Goal: Check status: Check status

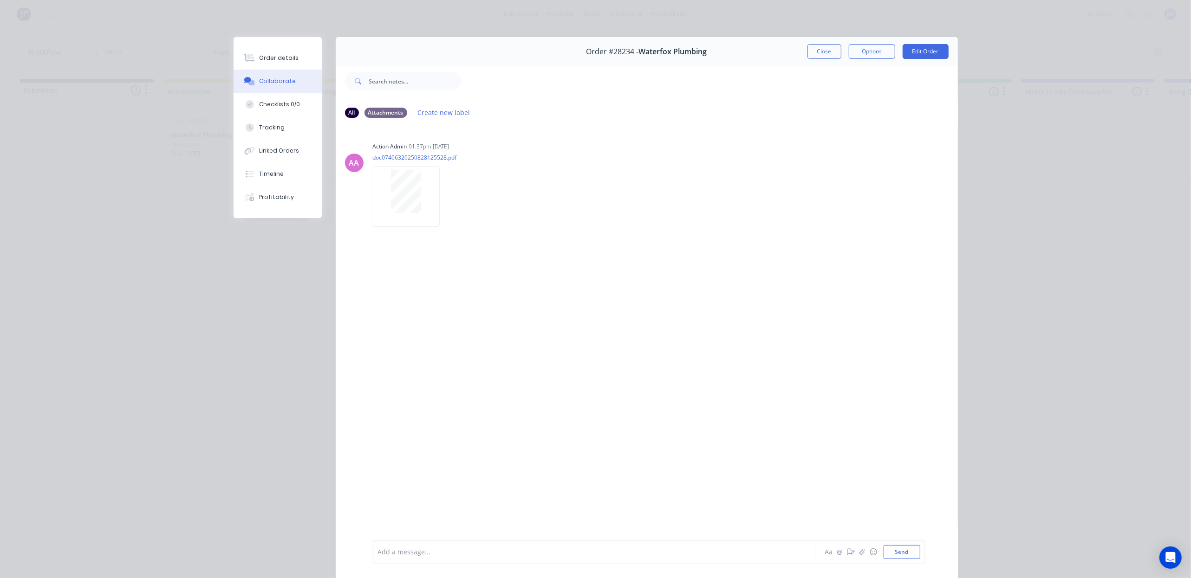
drag, startPoint x: 816, startPoint y: 47, endPoint x: 829, endPoint y: 56, distance: 15.5
click at [819, 47] on button "Close" at bounding box center [824, 51] width 34 height 15
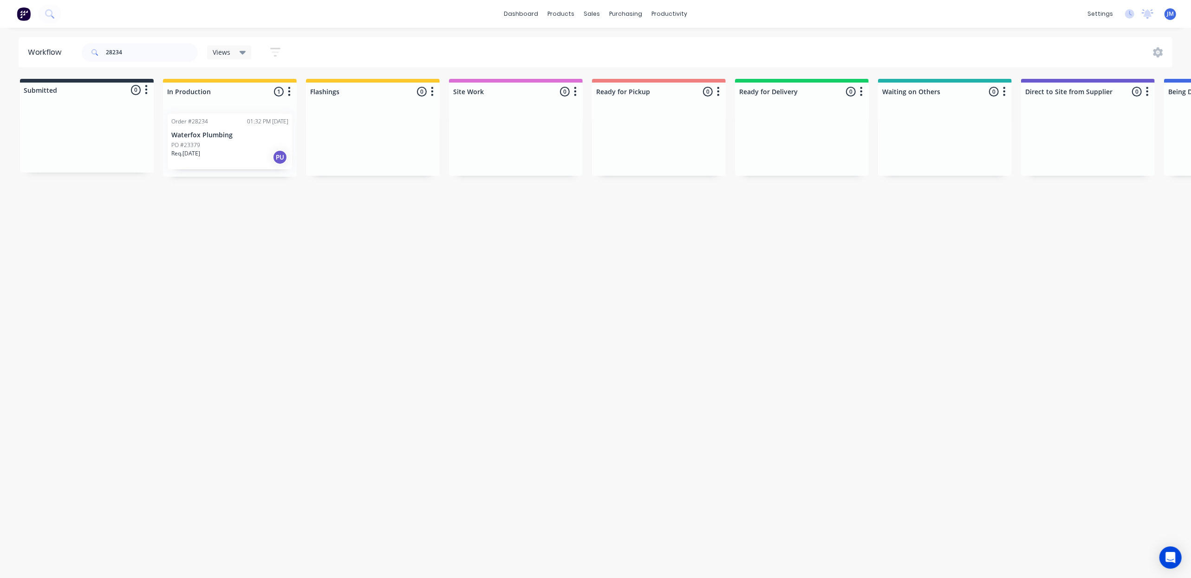
click at [247, 159] on div "Req. [DATE] PU" at bounding box center [229, 157] width 117 height 16
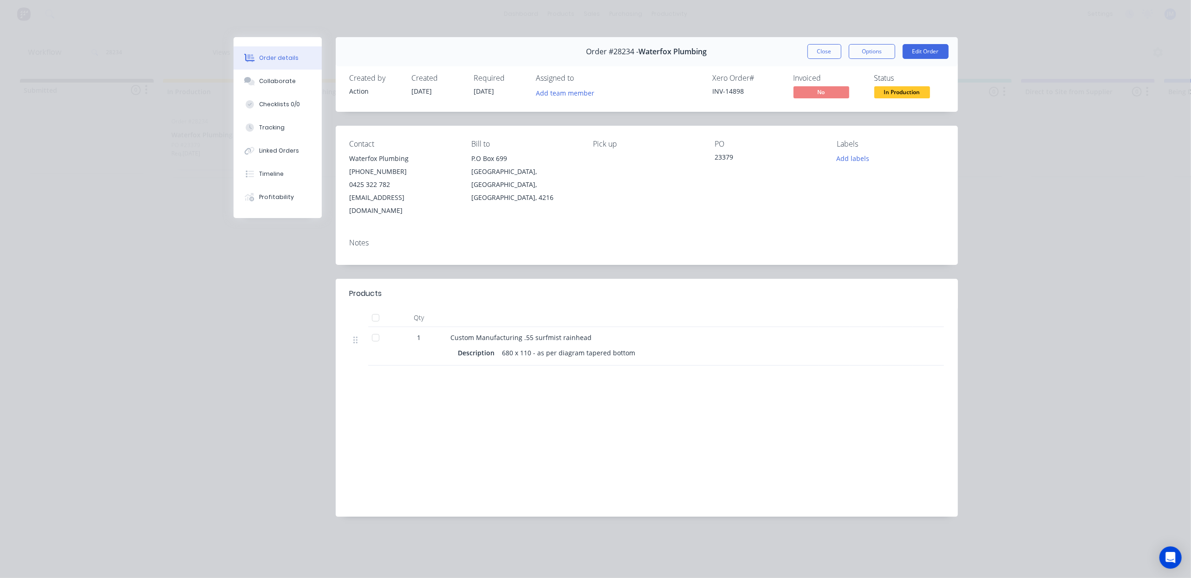
drag, startPoint x: 814, startPoint y: 52, endPoint x: 822, endPoint y: 53, distance: 7.4
click at [814, 52] on button "Close" at bounding box center [824, 51] width 34 height 15
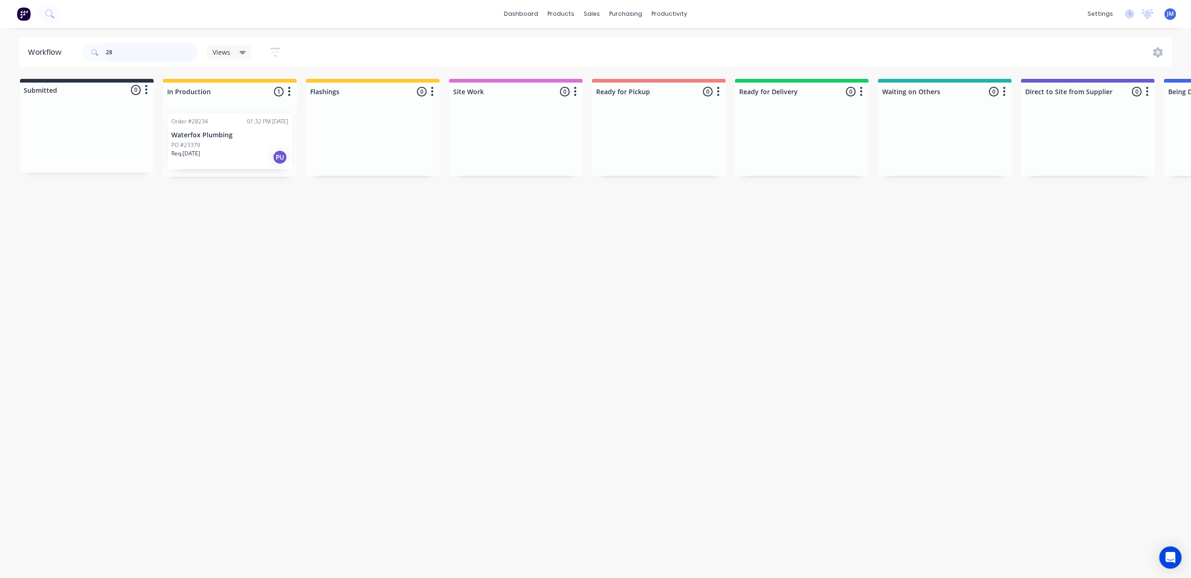
type input "2"
drag, startPoint x: 943, startPoint y: 145, endPoint x: 680, endPoint y: 142, distance: 263.7
click at [678, 142] on div "Submitted 0 Status colour #273444 hex #273444 Save Cancel Summaries Total order…" at bounding box center [832, 128] width 1683 height 98
type input "2"
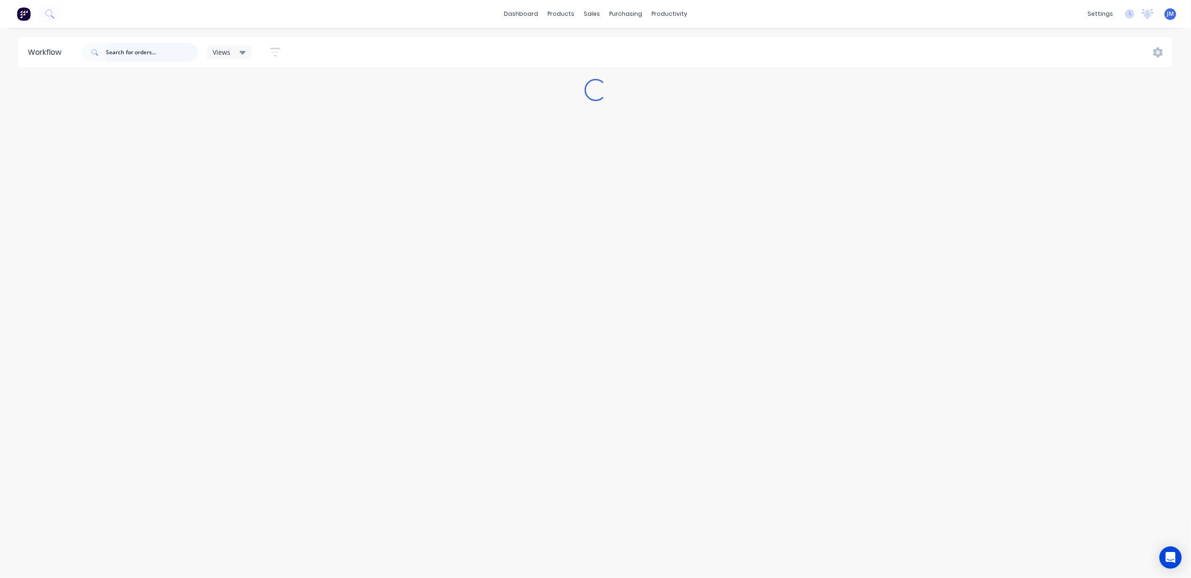
scroll to position [0, 0]
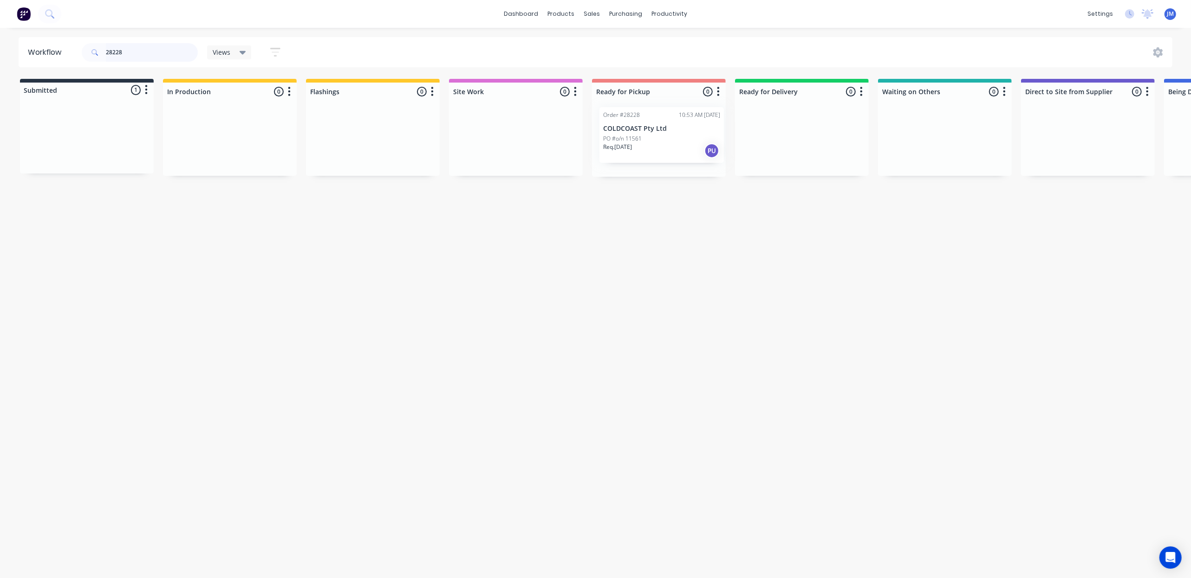
drag, startPoint x: 88, startPoint y: 151, endPoint x: 633, endPoint y: 142, distance: 545.0
click at [633, 142] on div "Submitted 1 Status colour #273444 hex #273444 Save Cancel Summaries Total order…" at bounding box center [834, 128] width 1683 height 98
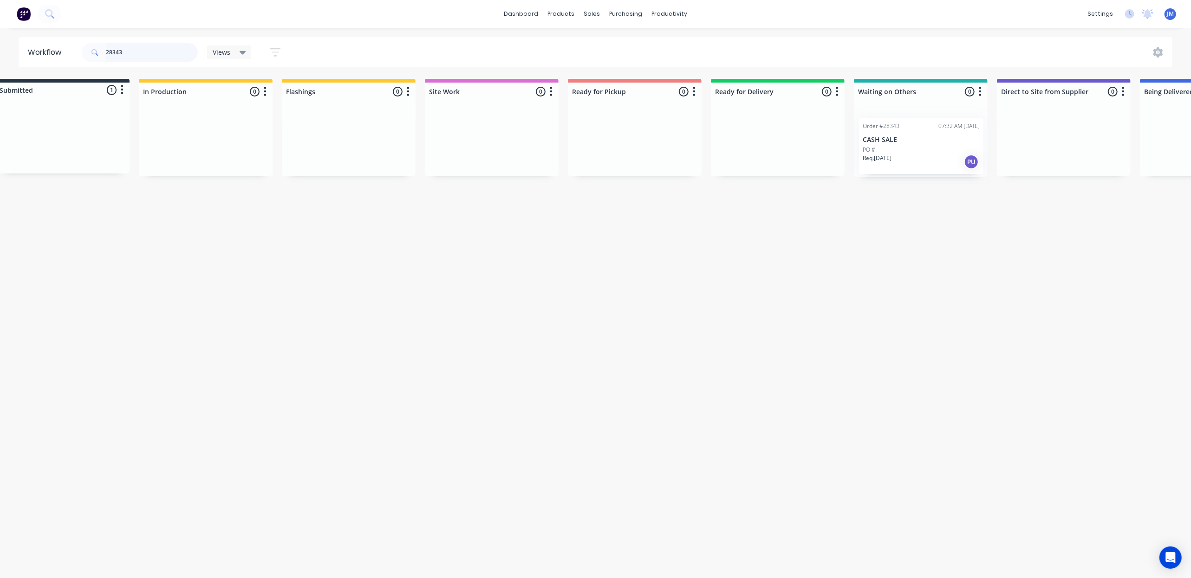
drag, startPoint x: 59, startPoint y: 144, endPoint x: 886, endPoint y: 148, distance: 826.7
click at [892, 149] on div "Submitted 1 Status colour #273444 hex #273444 Save Cancel Summaries Total order…" at bounding box center [810, 128] width 1683 height 98
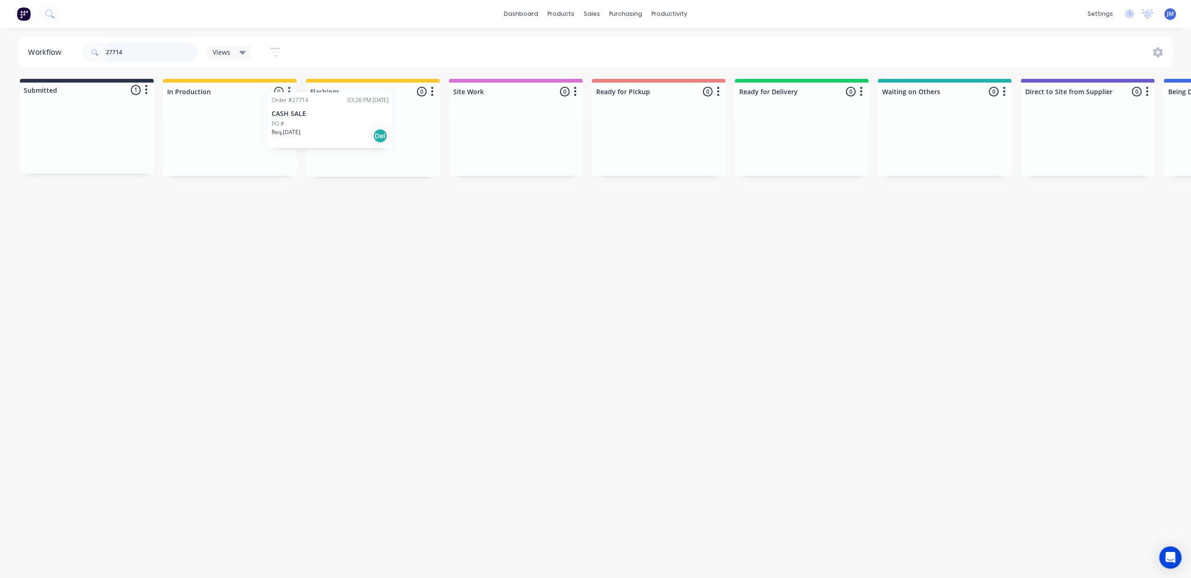
drag, startPoint x: 140, startPoint y: 130, endPoint x: 385, endPoint y: 110, distance: 246.4
click at [385, 110] on div "Submitted 1 Status colour #273444 hex #273444 Save Cancel Summaries Total order…" at bounding box center [834, 128] width 1683 height 98
drag, startPoint x: 79, startPoint y: 129, endPoint x: 201, endPoint y: 136, distance: 122.7
click at [201, 136] on div "Submitted 1 Status colour #273444 hex #273444 Save Cancel Summaries Total order…" at bounding box center [834, 128] width 1683 height 98
drag, startPoint x: 80, startPoint y: 147, endPoint x: 385, endPoint y: 133, distance: 304.8
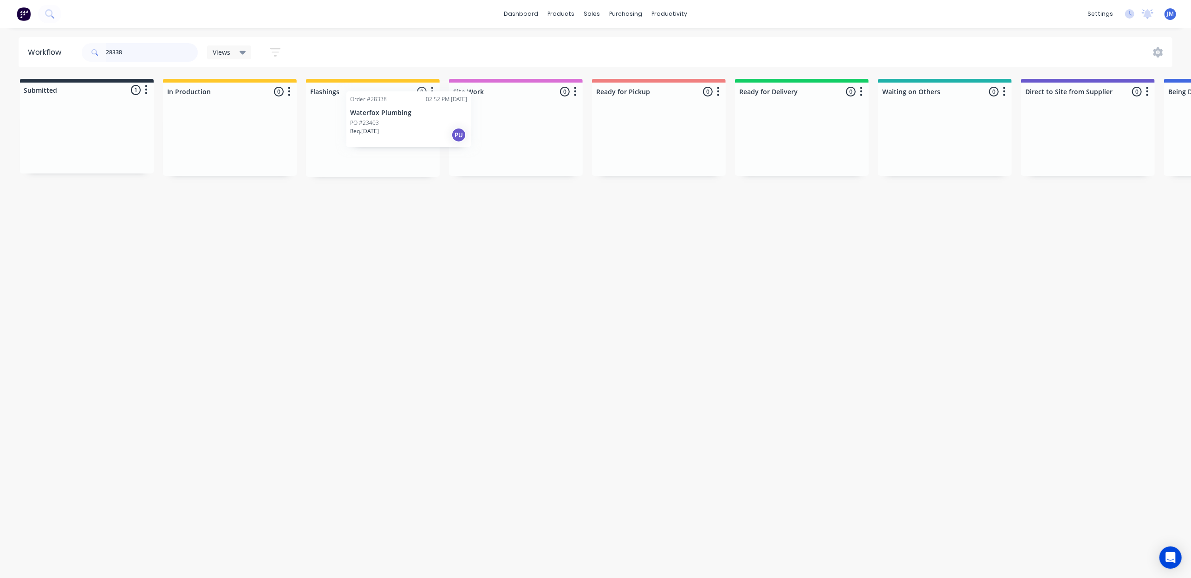
click at [389, 131] on div "Submitted 1 Status colour #273444 hex #273444 Save Cancel Summaries Total order…" at bounding box center [834, 128] width 1683 height 98
drag, startPoint x: 76, startPoint y: 147, endPoint x: 218, endPoint y: 142, distance: 141.6
click at [214, 145] on div "Submitted 1 Status colour #273444 hex #273444 Save Cancel Summaries Total order…" at bounding box center [834, 128] width 1683 height 98
drag, startPoint x: 97, startPoint y: 135, endPoint x: 930, endPoint y: 110, distance: 834.0
click at [930, 110] on div "Submitted 1 Status colour #273444 hex #273444 Save Cancel Summaries Total order…" at bounding box center [829, 128] width 1683 height 98
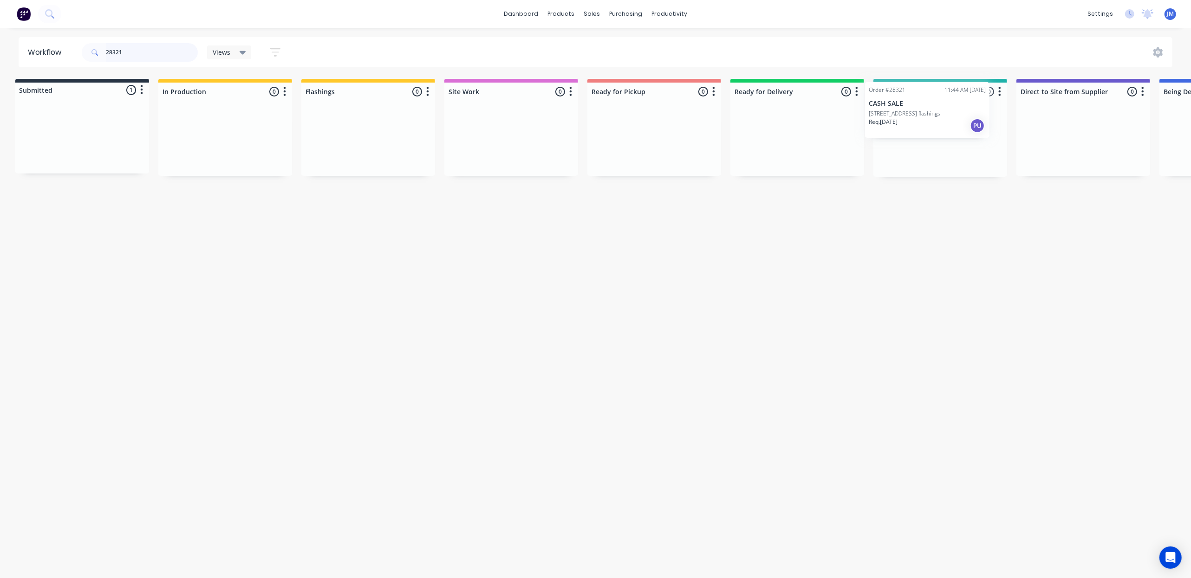
drag, startPoint x: 65, startPoint y: 148, endPoint x: 939, endPoint y: 108, distance: 874.0
click at [911, 119] on div "Submitted 1 Status colour #273444 hex #273444 Save Cancel Summaries Total order…" at bounding box center [829, 128] width 1683 height 98
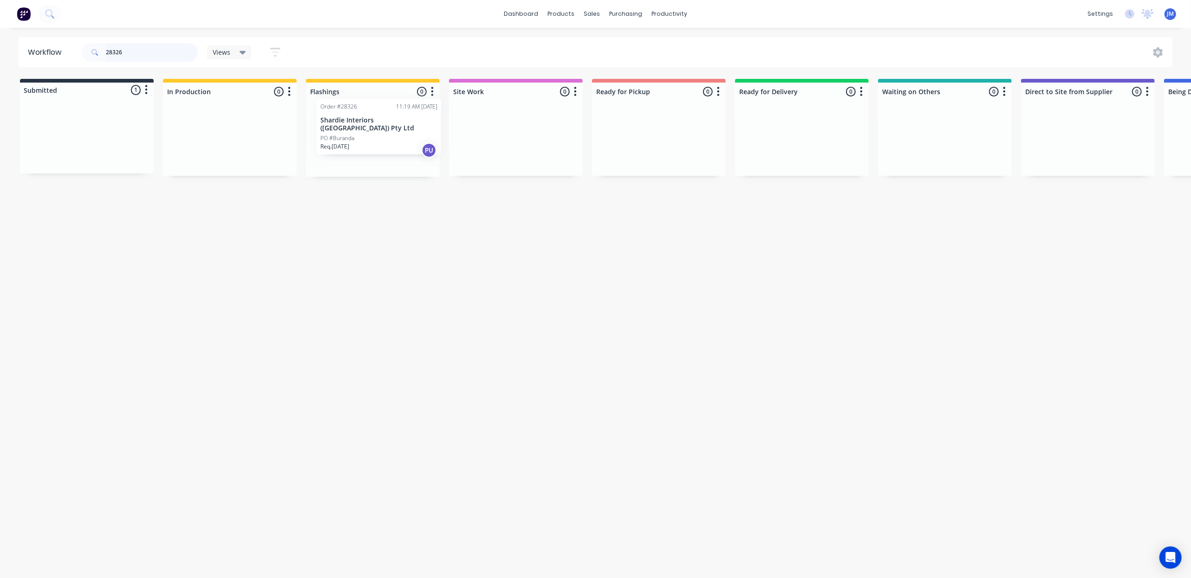
drag, startPoint x: 110, startPoint y: 153, endPoint x: 413, endPoint y: 138, distance: 303.0
click at [412, 138] on div "Submitted 1 Status colour #273444 hex #273444 Save Cancel Summaries Total order…" at bounding box center [834, 128] width 1683 height 98
drag, startPoint x: 149, startPoint y: 132, endPoint x: 246, endPoint y: 97, distance: 102.9
click at [244, 95] on div "Submitted 1 Status colour #273444 hex #273444 Save Cancel Summaries Total order…" at bounding box center [834, 134] width 1683 height 110
drag, startPoint x: 148, startPoint y: 151, endPoint x: 382, endPoint y: 108, distance: 238.7
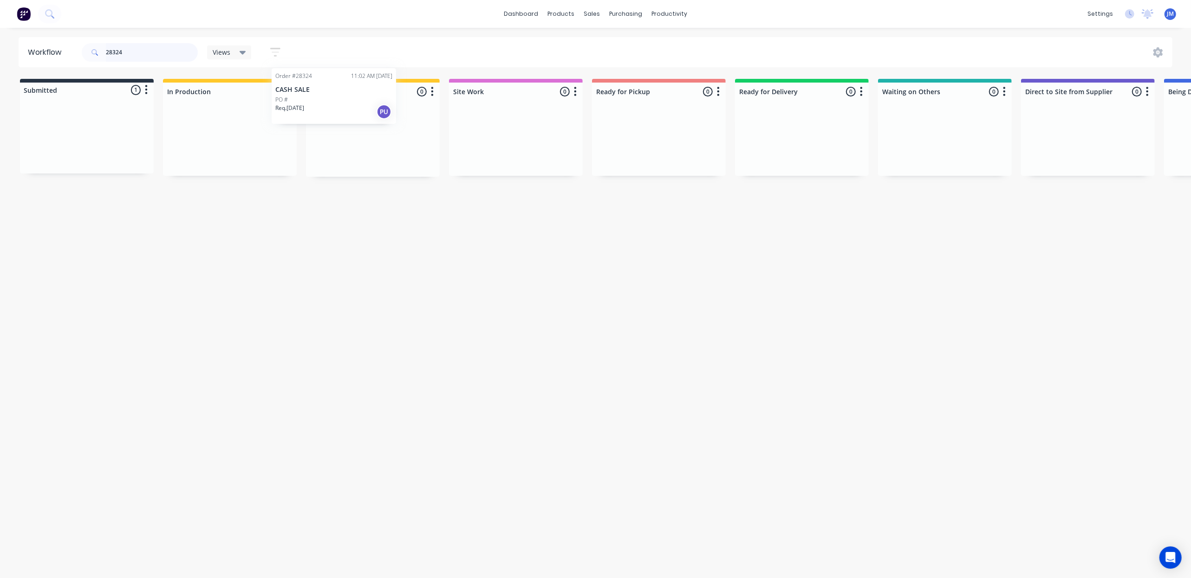
click at [382, 109] on div "Submitted 1 Status colour #273444 hex #273444 Save Cancel Summaries Total order…" at bounding box center [834, 128] width 1683 height 98
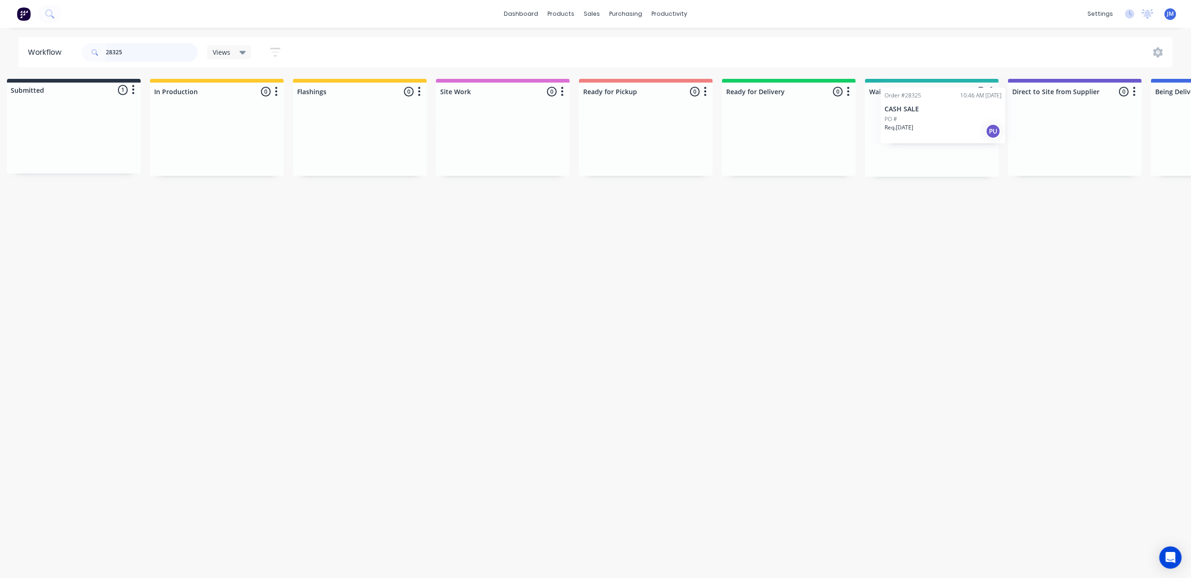
drag, startPoint x: 346, startPoint y: 136, endPoint x: 906, endPoint y: 110, distance: 560.4
click at [906, 110] on div "Submitted 1 Status colour #273444 hex #273444 Save Cancel Summaries Total order…" at bounding box center [821, 128] width 1683 height 98
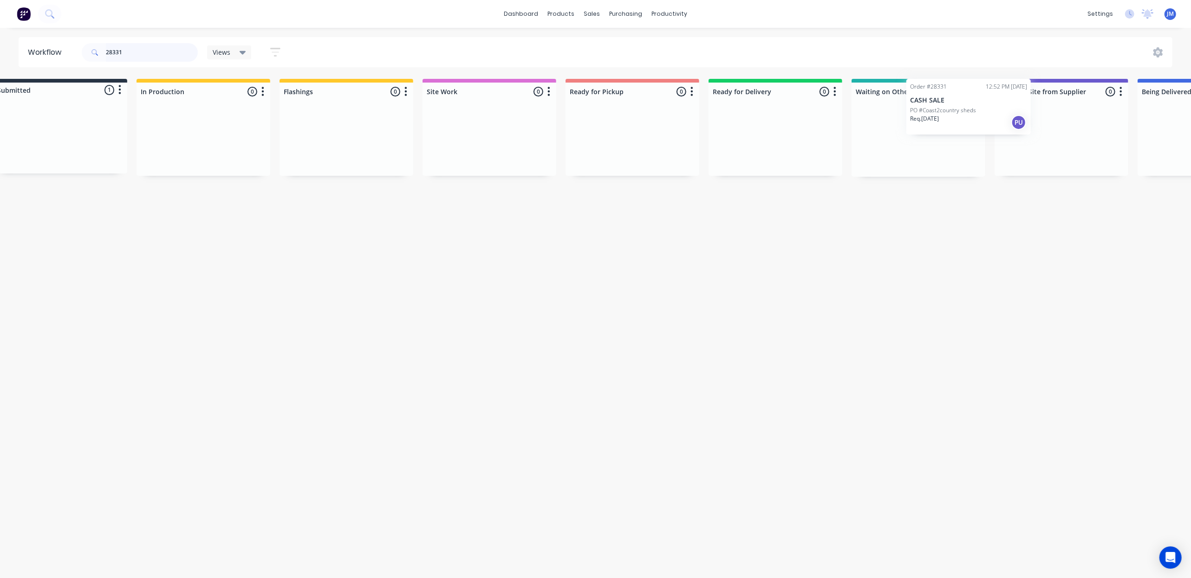
drag, startPoint x: 489, startPoint y: 141, endPoint x: 934, endPoint y: 121, distance: 445.6
click at [935, 120] on div "Submitted 1 Status colour #273444 hex #273444 Save Cancel Summaries Total order…" at bounding box center [808, 128] width 1683 height 98
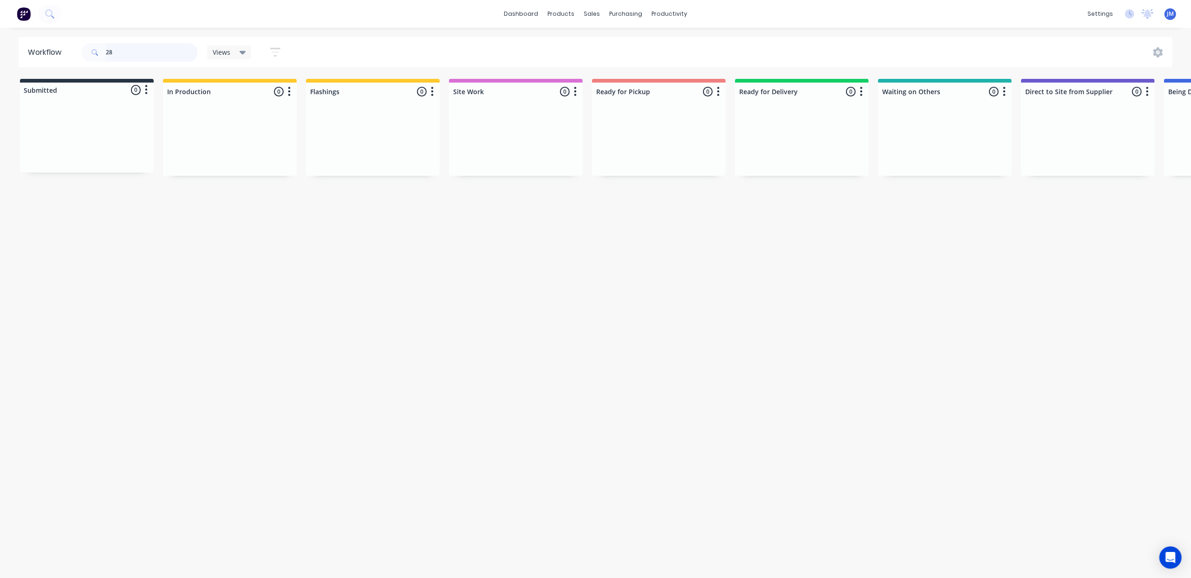
type input "2"
click at [676, 137] on p "CASH SALE" at bounding box center [658, 135] width 117 height 8
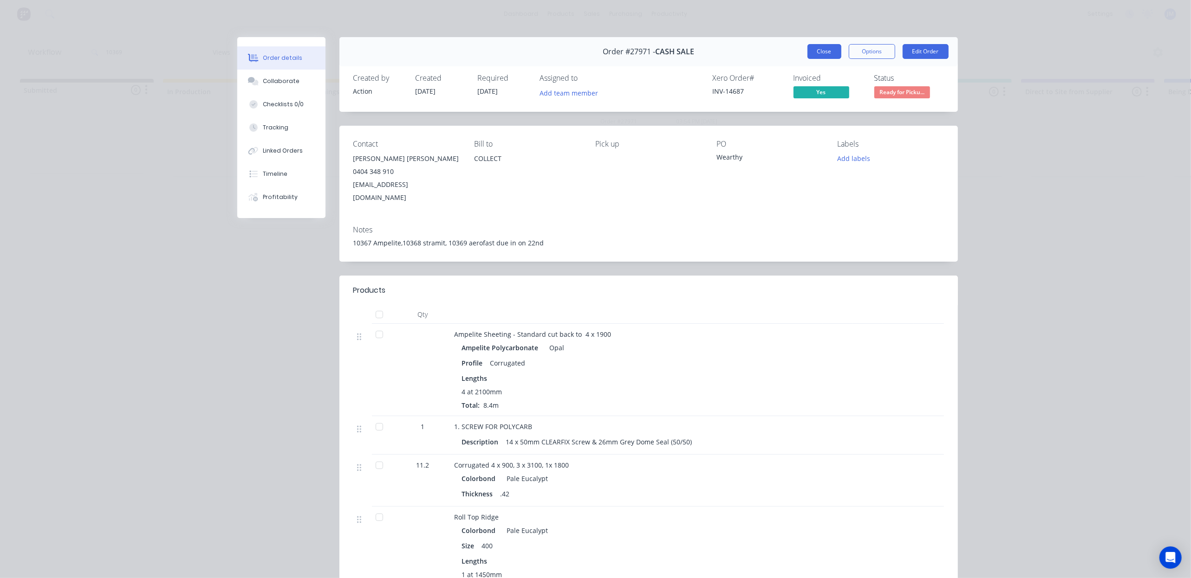
click at [814, 45] on button "Close" at bounding box center [824, 51] width 34 height 15
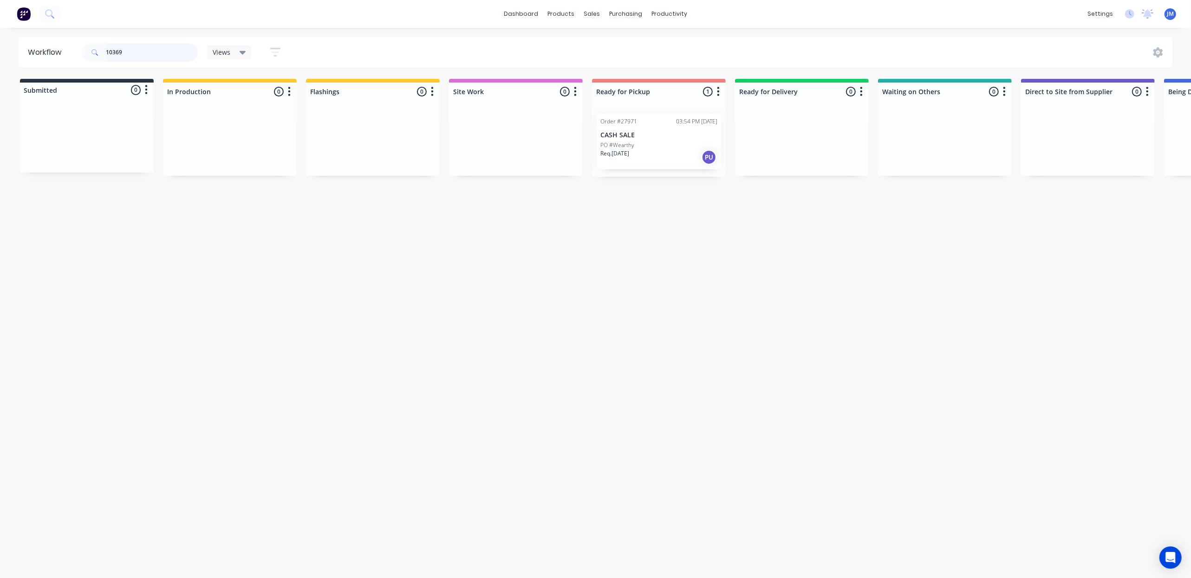
click at [127, 49] on input "10369" at bounding box center [152, 52] width 92 height 19
type input "1"
drag, startPoint x: 247, startPoint y: 152, endPoint x: 214, endPoint y: 119, distance: 47.3
click at [233, 159] on div "Order #28232 12:50 PM [DATE] CASH SALE PO # Req. [DATE] PU" at bounding box center [230, 141] width 134 height 71
type input "2"
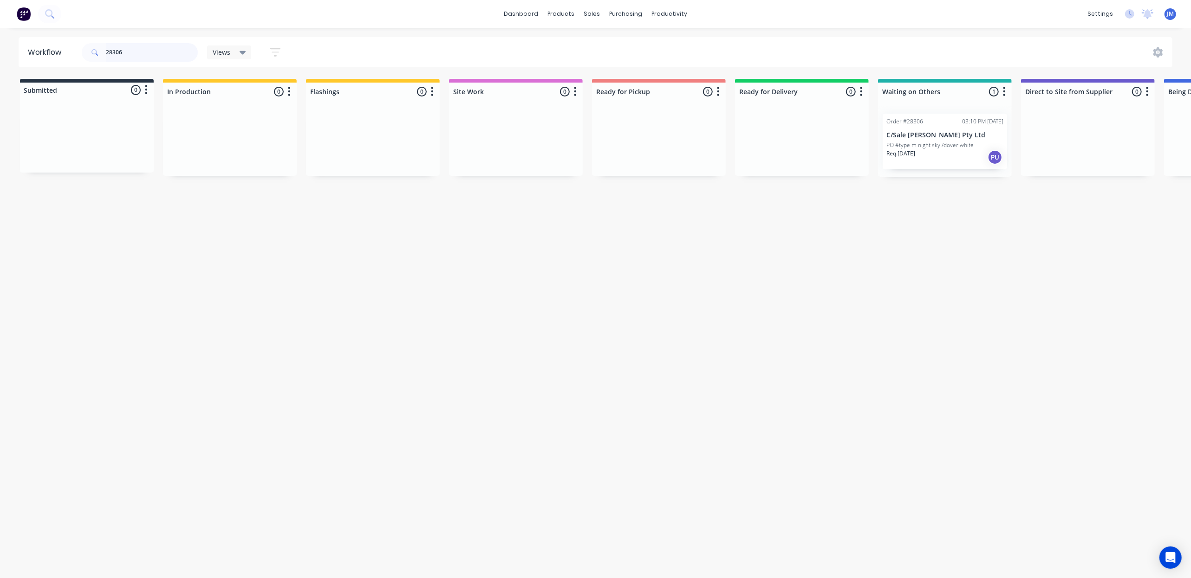
scroll to position [0, 1]
drag, startPoint x: 925, startPoint y: 142, endPoint x: 645, endPoint y: 142, distance: 280.3
click at [645, 142] on div "Submitted 0 Status colour #273444 hex #273444 Save Cancel Summaries Total order…" at bounding box center [833, 128] width 1683 height 98
drag, startPoint x: 934, startPoint y: 143, endPoint x: 604, endPoint y: 127, distance: 330.4
click at [602, 128] on div "Submitted 0 Status colour #273444 hex #273444 Save Cancel Summaries Total order…" at bounding box center [833, 128] width 1683 height 98
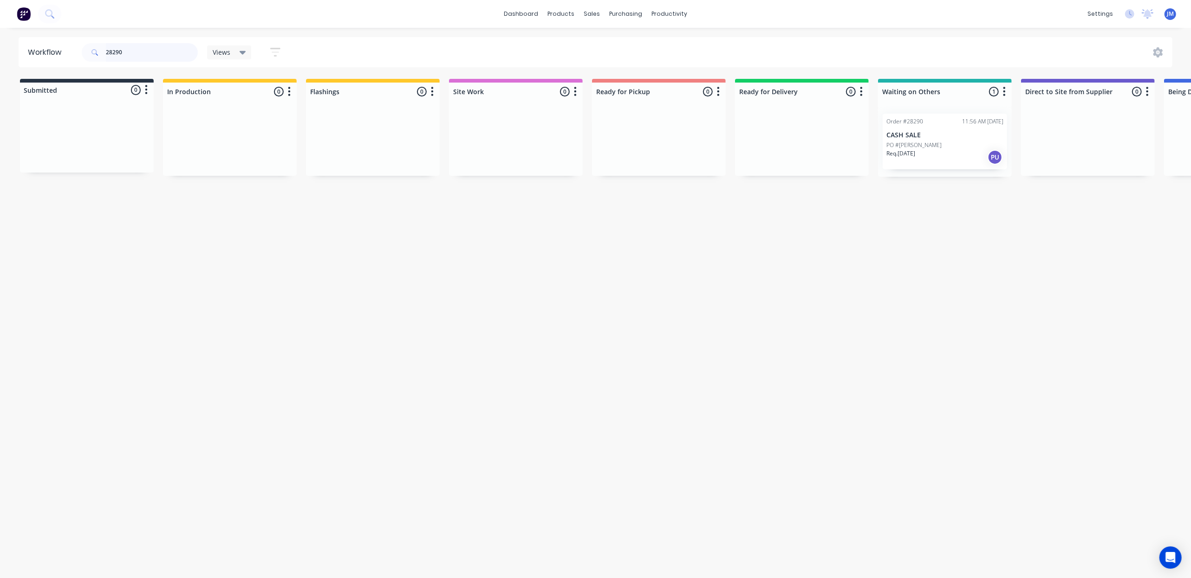
scroll to position [0, 2]
drag, startPoint x: 732, startPoint y: 134, endPoint x: 642, endPoint y: 93, distance: 97.8
click at [658, 104] on div "Submitted 0 Status colour #273444 hex #273444 Save Cancel Summaries Total order…" at bounding box center [832, 128] width 1683 height 98
drag, startPoint x: 916, startPoint y: 141, endPoint x: 615, endPoint y: 123, distance: 300.9
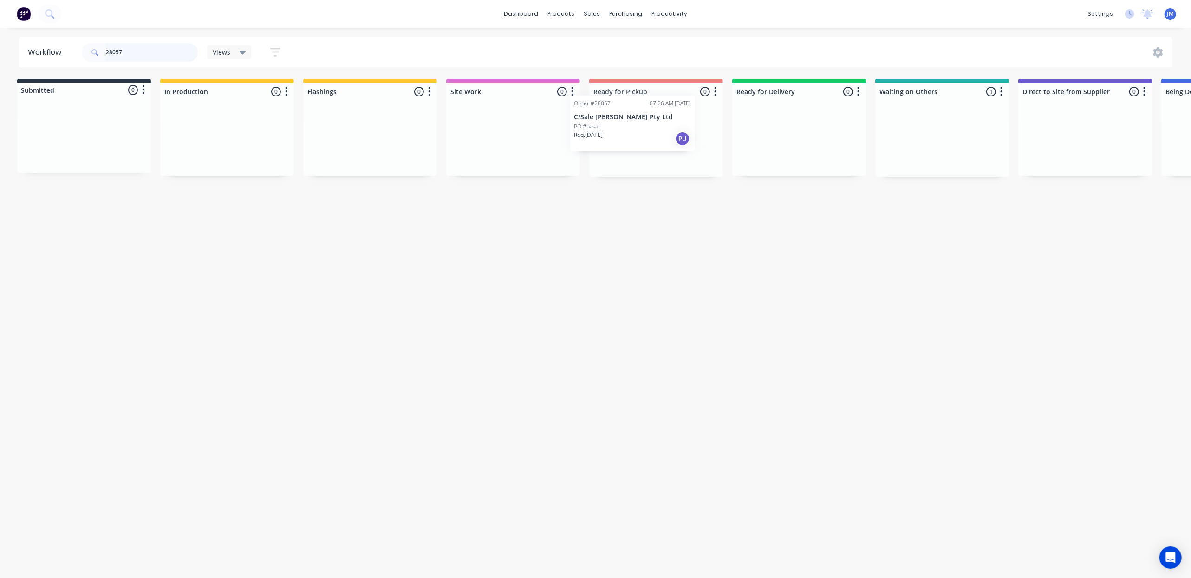
click at [609, 123] on div "Submitted 0 Status colour #273444 hex #273444 Save Cancel Summaries Total order…" at bounding box center [831, 128] width 1683 height 98
type input "2"
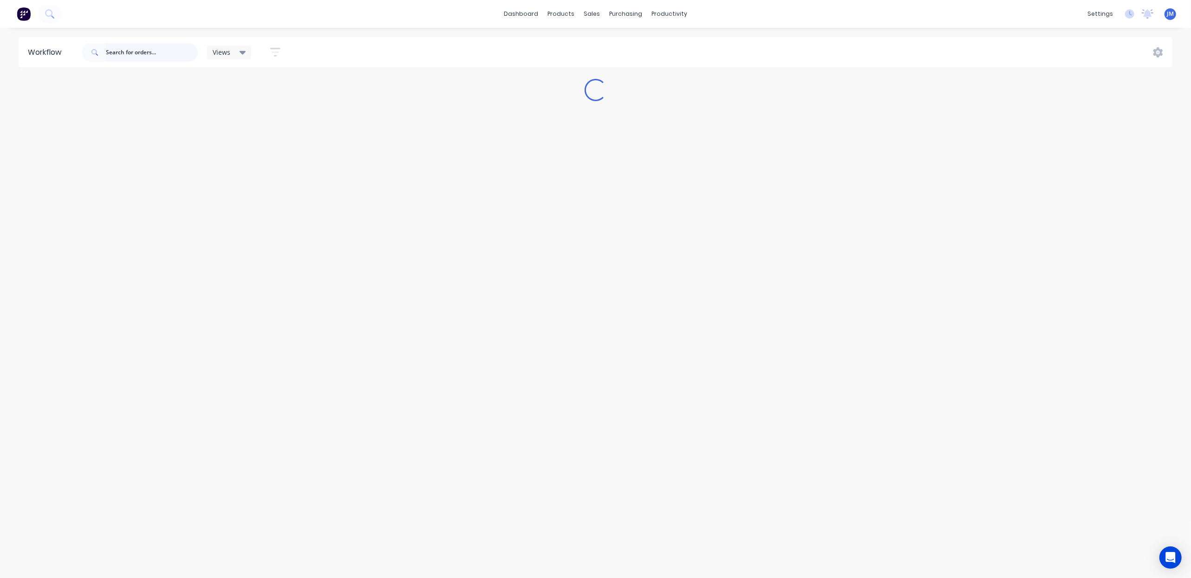
scroll to position [0, 0]
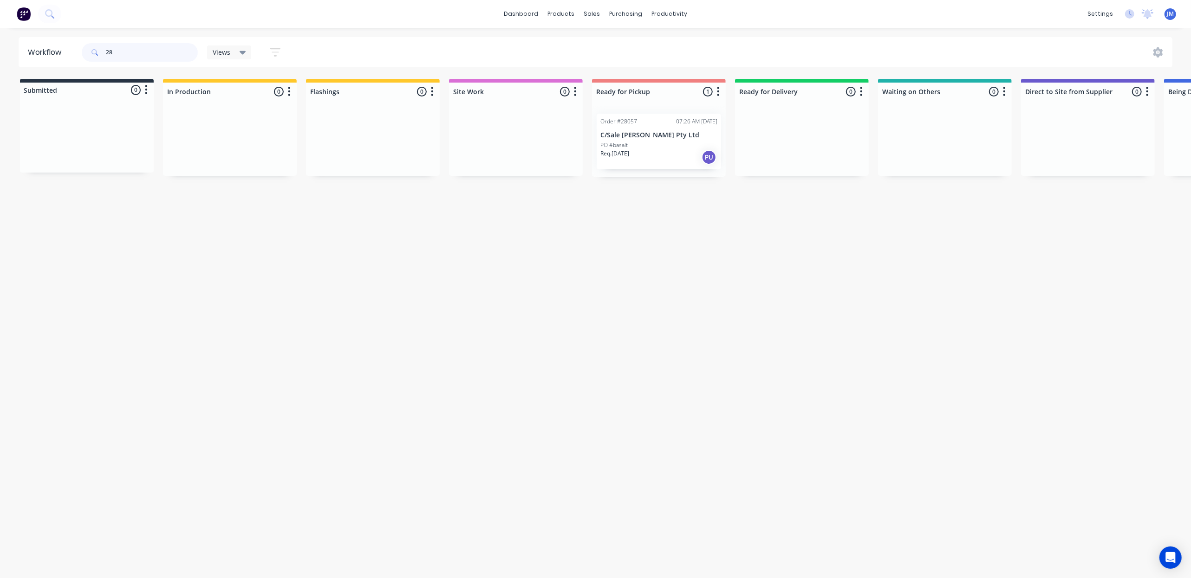
type input "2"
drag, startPoint x: 563, startPoint y: 158, endPoint x: 673, endPoint y: 137, distance: 111.9
click at [684, 142] on div "Submitted 0 Status colour #273444 hex #273444 Save Cancel Summaries Total order…" at bounding box center [834, 128] width 1683 height 98
type input "2"
drag, startPoint x: 64, startPoint y: 121, endPoint x: 604, endPoint y: 92, distance: 541.0
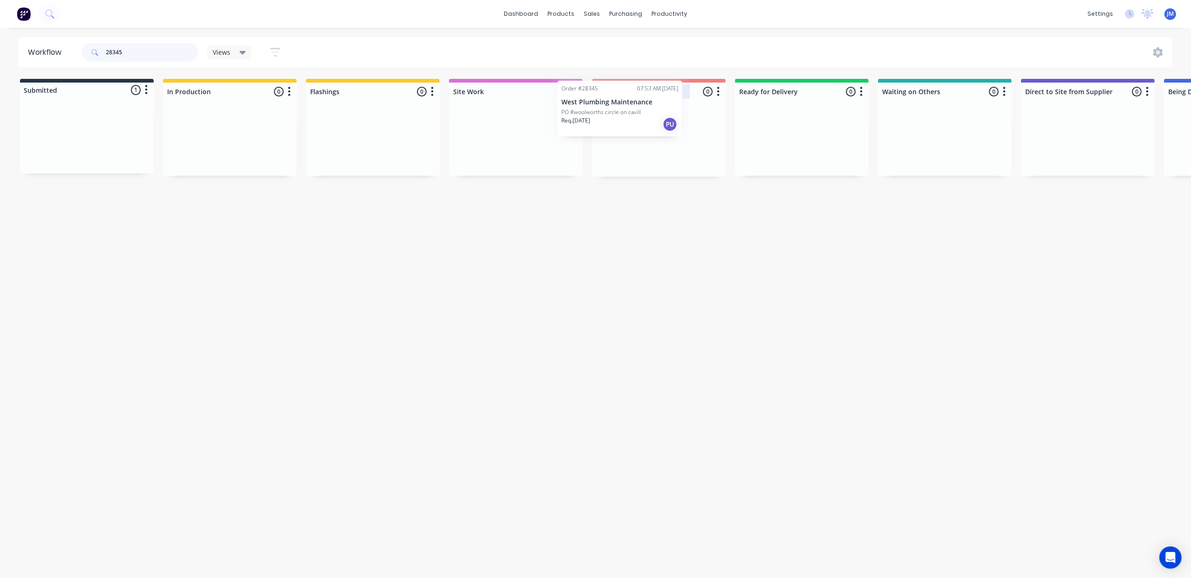
click at [604, 92] on div "Submitted 1 Status colour #273444 hex #273444 Save Cancel Summaries Total order…" at bounding box center [834, 128] width 1683 height 98
drag, startPoint x: 667, startPoint y: 151, endPoint x: 673, endPoint y: 152, distance: 5.7
click at [707, 239] on div "Mark as Picked Up" at bounding box center [713, 238] width 93 height 19
click at [158, 56] on input "28305" at bounding box center [152, 52] width 92 height 19
type input "2"
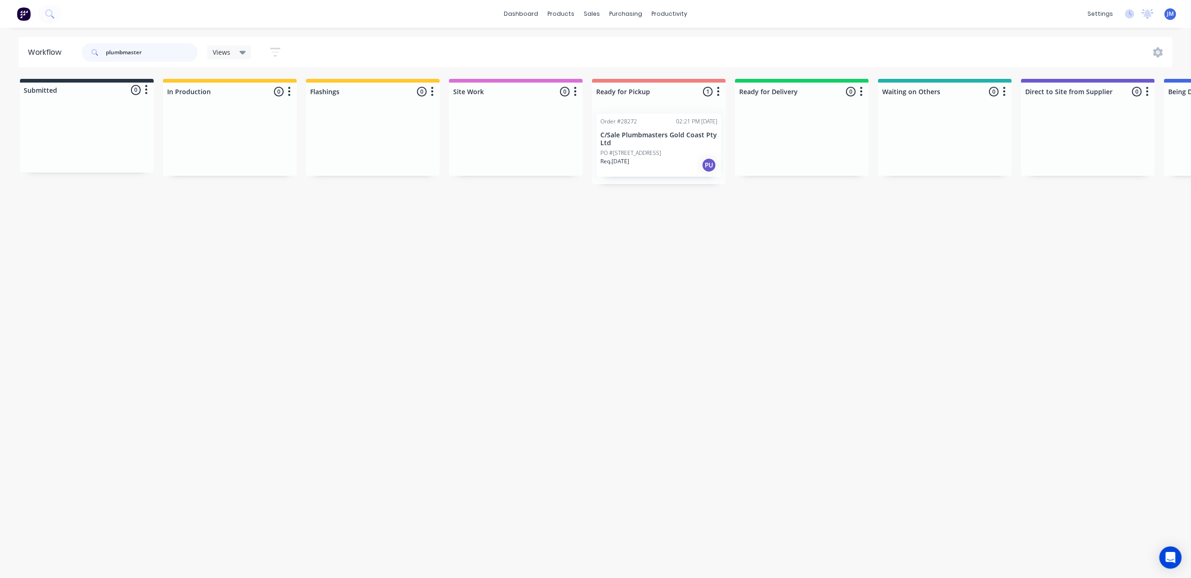
drag, startPoint x: 687, startPoint y: 173, endPoint x: 682, endPoint y: 152, distance: 21.1
click at [687, 164] on div "Order #28272 02:21 PM [DATE] C/Sale Plumbmasters Gold Coast Pty Ltd PO #110395 …" at bounding box center [659, 145] width 134 height 78
type input "plumbmaster"
click at [682, 152] on div "PO #[STREET_ADDRESS]" at bounding box center [658, 153] width 117 height 8
